Goal: Transaction & Acquisition: Purchase product/service

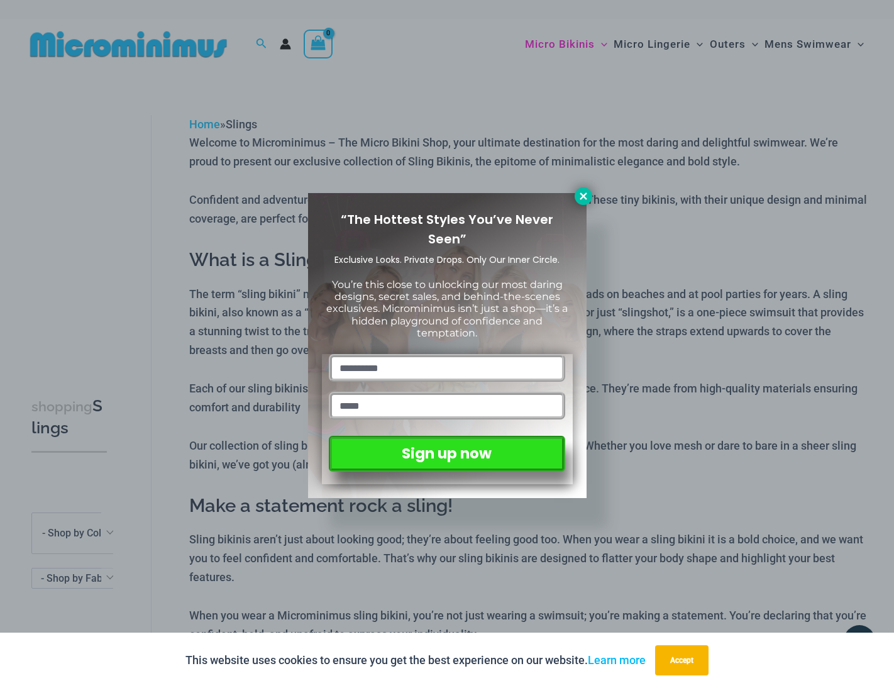
click at [580, 197] on icon at bounding box center [583, 195] width 11 height 11
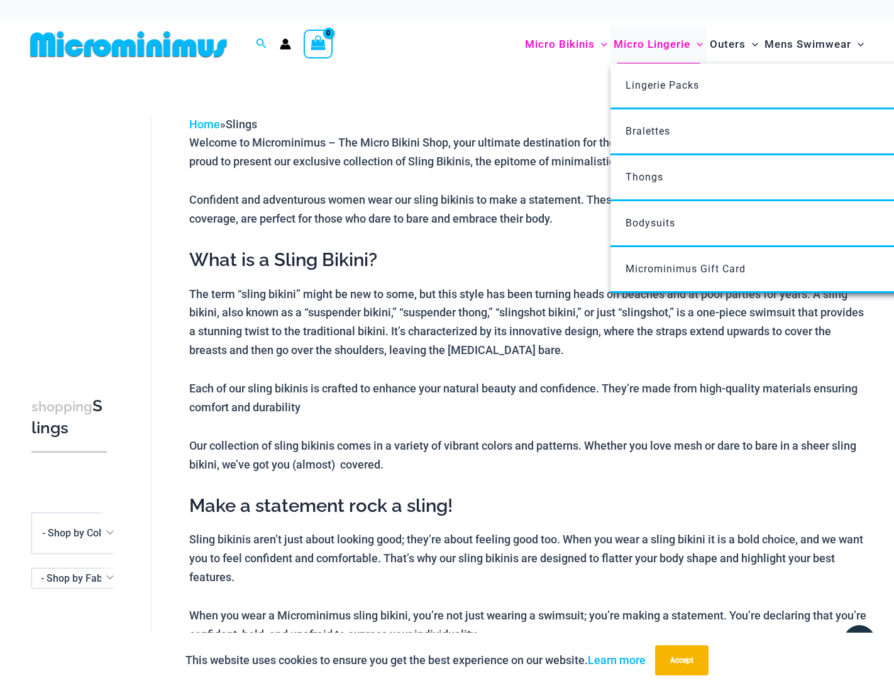
click at [652, 41] on span "Micro Lingerie" at bounding box center [651, 44] width 77 height 32
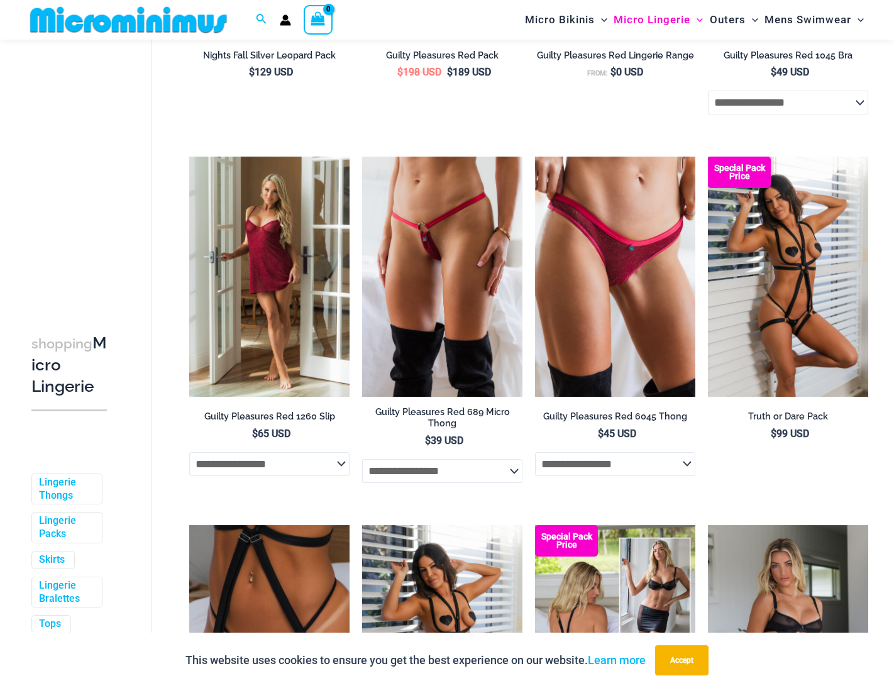
scroll to position [457, 0]
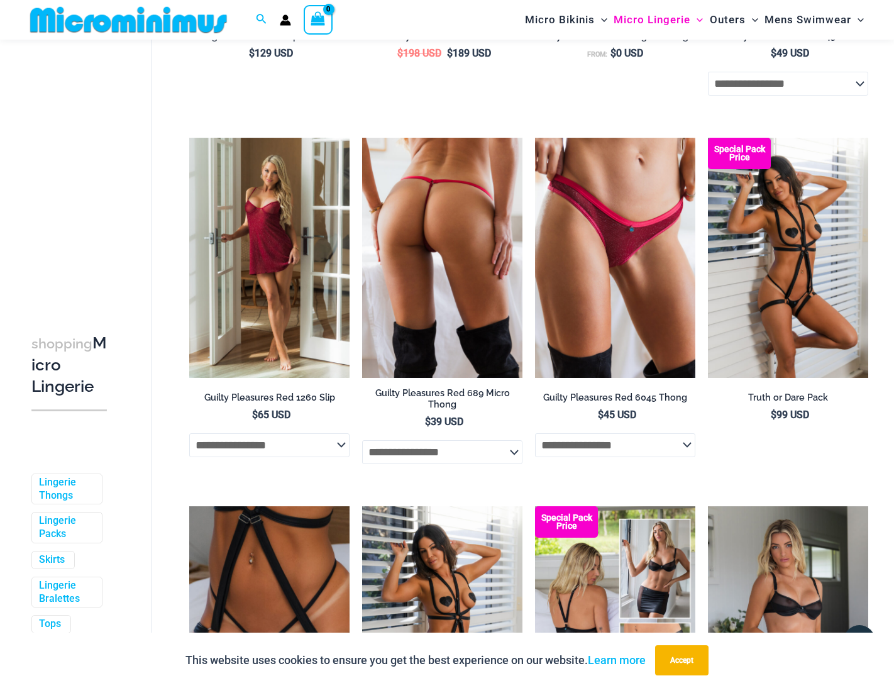
click at [439, 187] on img at bounding box center [442, 258] width 160 height 240
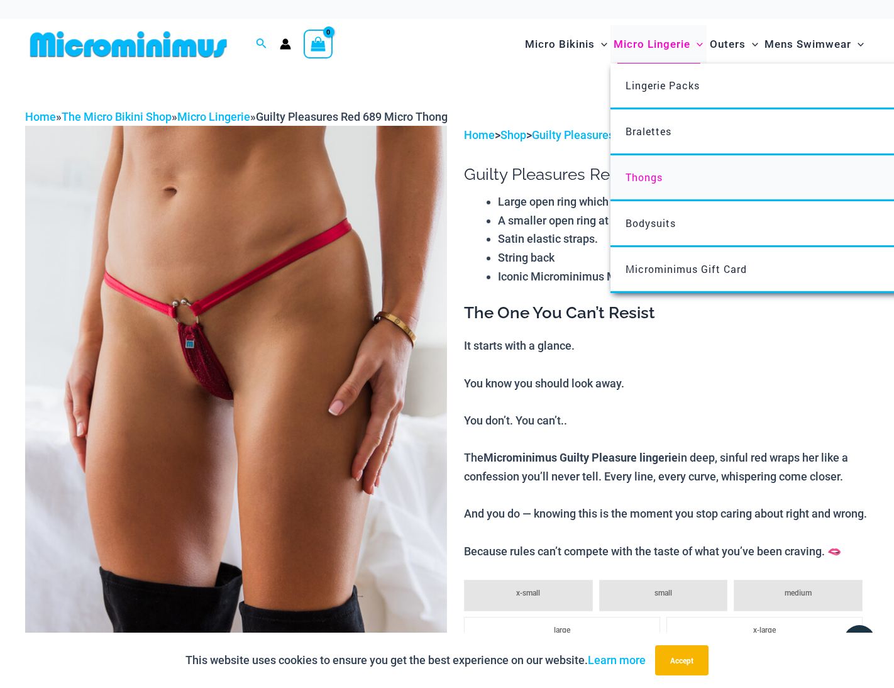
click at [646, 173] on span "Thongs" at bounding box center [643, 176] width 37 height 13
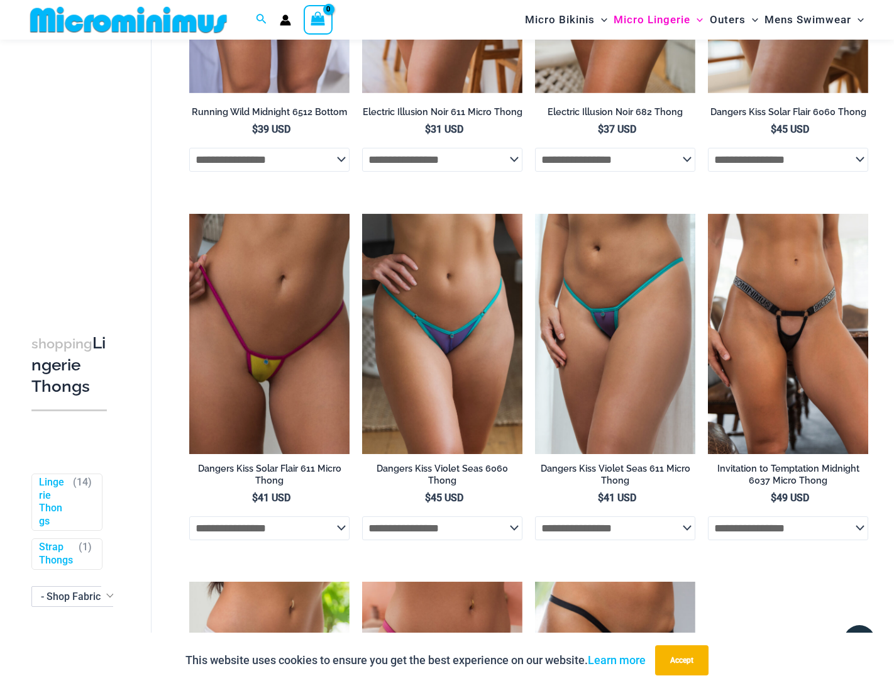
scroll to position [657, 0]
